Goal: Check status

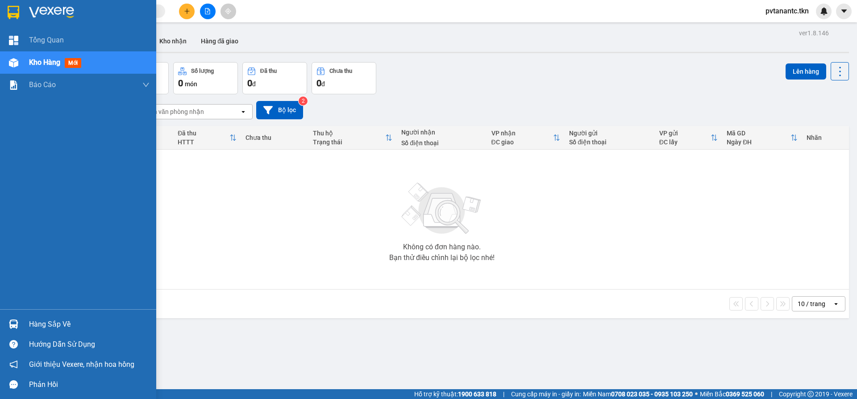
click at [36, 324] on div "Hàng sắp về" at bounding box center [89, 323] width 121 height 13
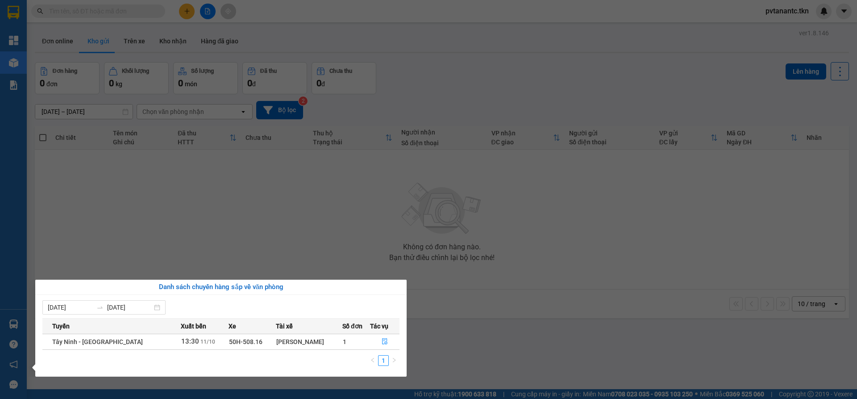
click at [97, 342] on span "Tây Ninh - Long An" at bounding box center [97, 341] width 91 height 7
click at [382, 341] on icon "file-done" at bounding box center [385, 341] width 6 height 6
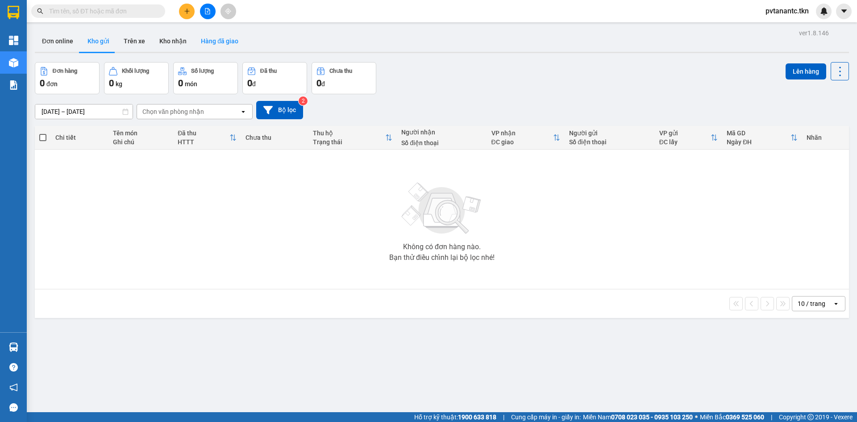
click at [225, 38] on button "Hàng đã giao" at bounding box center [220, 40] width 52 height 21
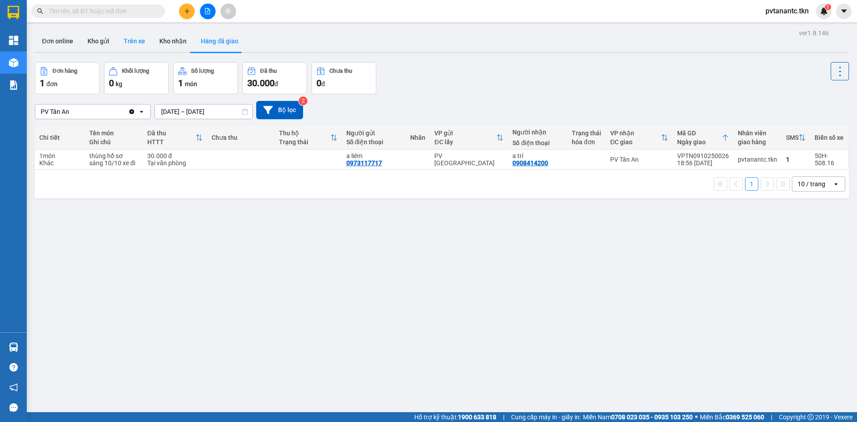
click at [137, 43] on button "Trên xe" at bounding box center [135, 40] width 36 height 21
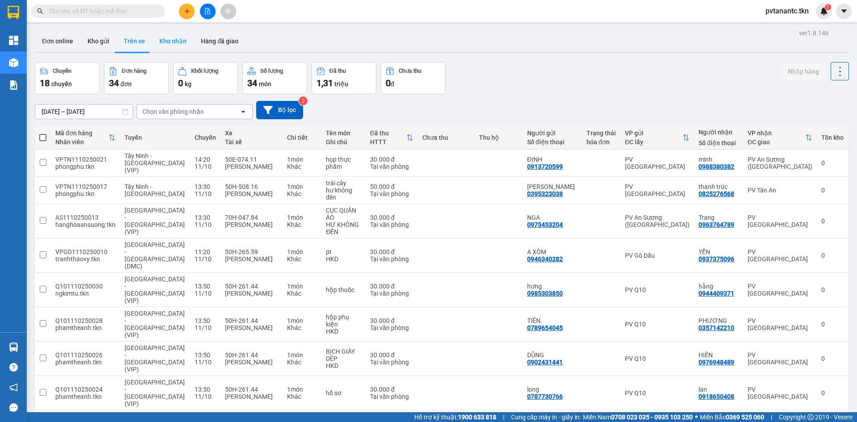
click at [162, 40] on button "Kho nhận" at bounding box center [173, 40] width 42 height 21
type input "10/10/2025 – 11/10/2025"
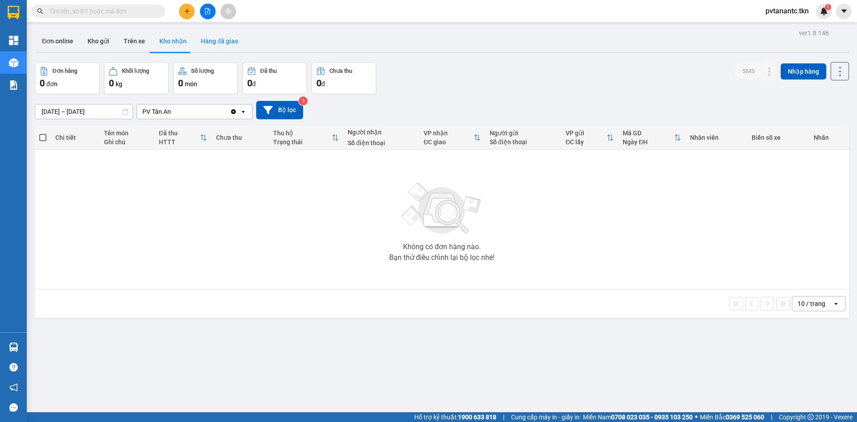
click at [205, 40] on button "Hàng đã giao" at bounding box center [220, 40] width 52 height 21
